Goal: Check status: Check status

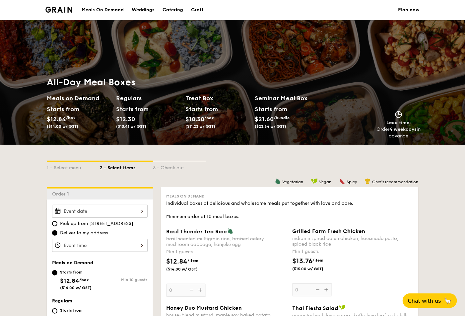
click at [97, 18] on div "Meals On Demand" at bounding box center [103, 10] width 42 height 20
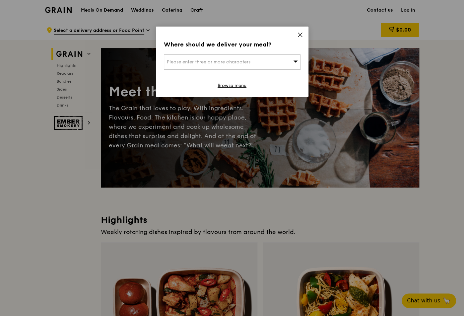
click at [299, 36] on icon at bounding box center [300, 35] width 6 height 6
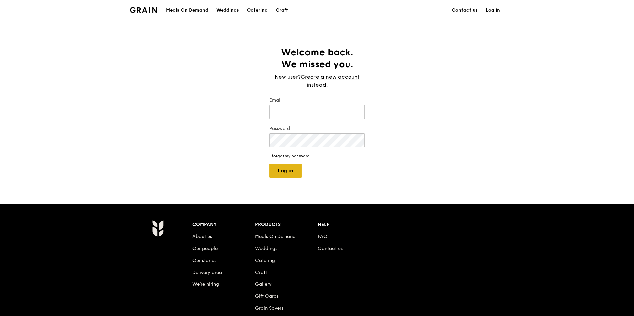
type input "samantha@grain.com.sg"
click at [284, 171] on button "Log in" at bounding box center [285, 171] width 33 height 14
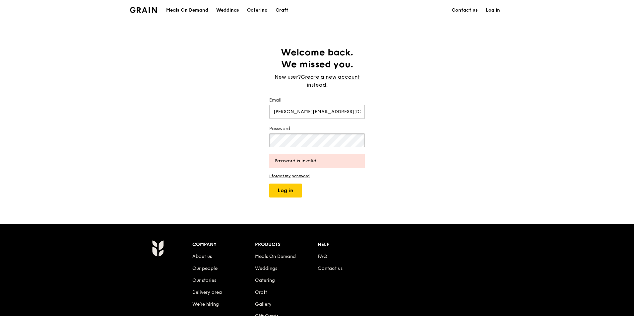
click at [269, 135] on div "Welcome back. We missed you. New user? Create a new account instead. Email sama…" at bounding box center [317, 121] width 106 height 151
click at [269, 183] on button "Log in" at bounding box center [285, 190] width 33 height 14
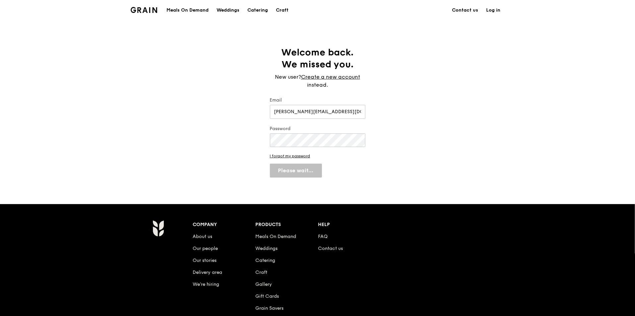
select select "100"
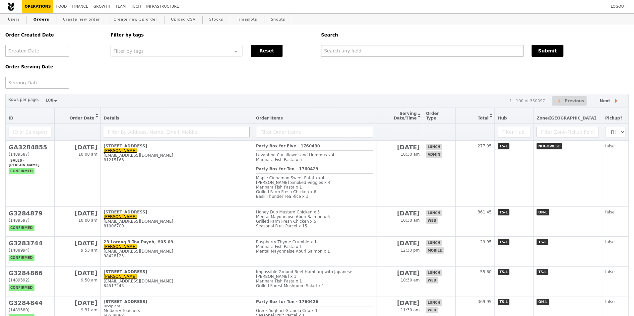
click at [424, 47] on input "text" at bounding box center [422, 51] width 203 height 12
click at [45, 22] on link "Orders" at bounding box center [41, 20] width 21 height 12
click at [340, 58] on div "Order Created Date Order Serving Date Filter by tags Filter by tags Meal_Plan W…" at bounding box center [316, 56] width 631 height 63
click at [346, 51] on input "text" at bounding box center [422, 51] width 203 height 12
paste input "#G3283966"
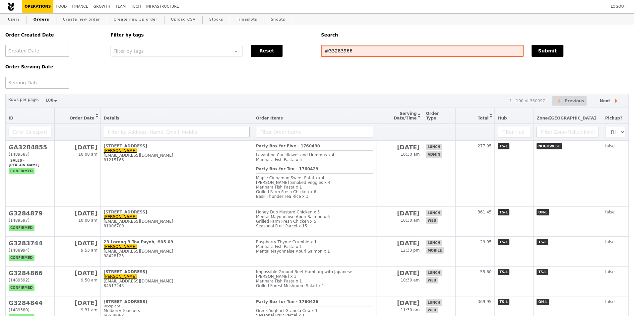
click at [325, 52] on input "#G3283966" at bounding box center [422, 51] width 203 height 12
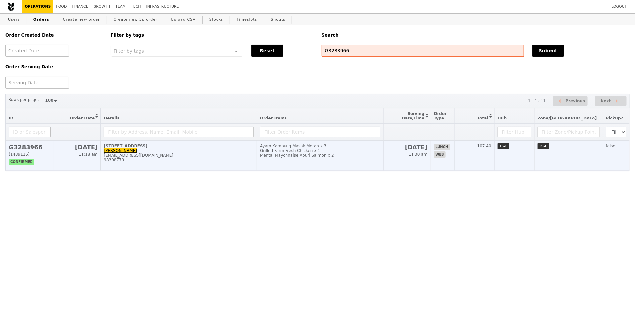
type input "G3283966"
click at [33, 146] on h2 "G3283966" at bounding box center [30, 147] width 42 height 7
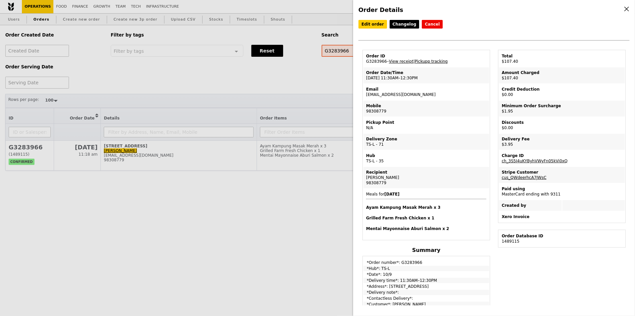
click at [437, 59] on link "Pickupp tracking" at bounding box center [431, 61] width 33 height 5
